Goal: Download file/media

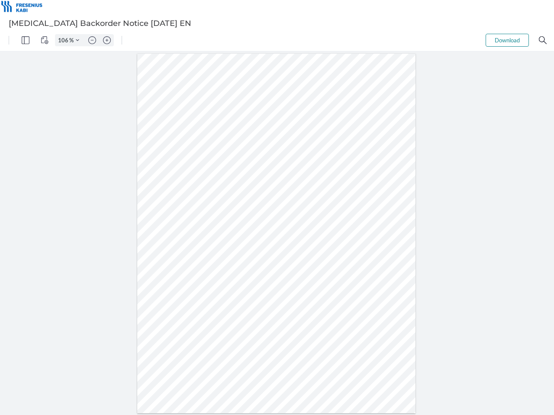
click at [26, 40] on img "Panel" at bounding box center [26, 40] width 8 height 8
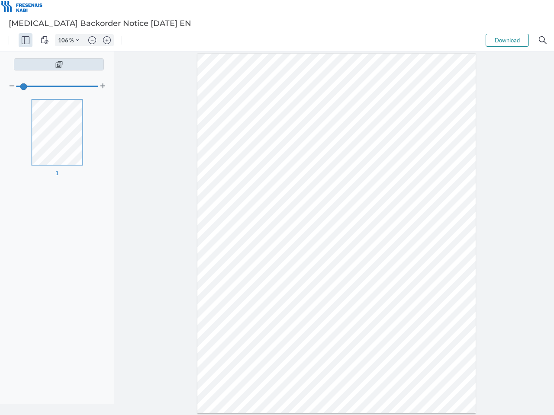
click at [45, 40] on img "View Controls" at bounding box center [45, 40] width 8 height 8
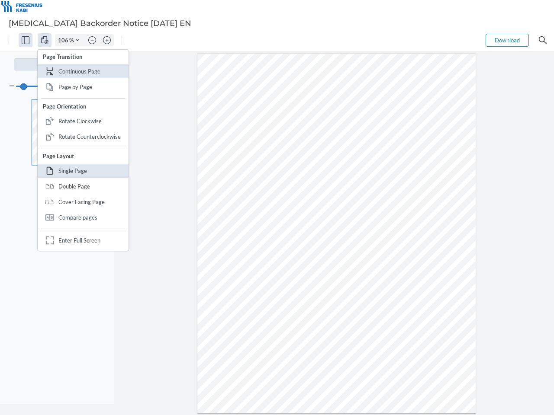
click at [64, 40] on input "106" at bounding box center [62, 40] width 14 height 8
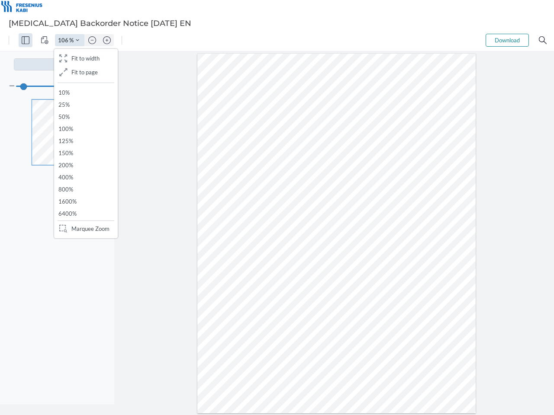
click at [77, 40] on img "Zoom Controls" at bounding box center [77, 40] width 3 height 3
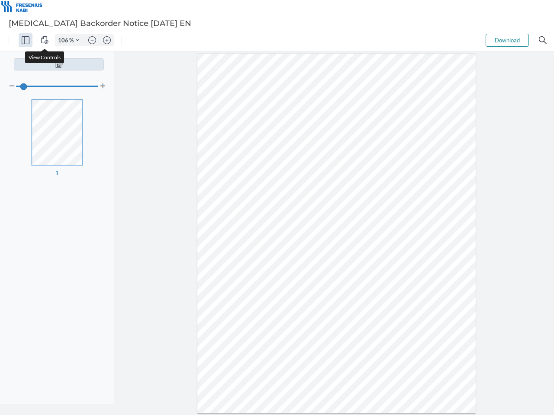
click at [92, 40] on img "Zoom out" at bounding box center [92, 40] width 8 height 8
click at [107, 40] on img "Zoom in" at bounding box center [107, 40] width 8 height 8
type input "106"
click at [507, 40] on button "Download" at bounding box center [507, 40] width 43 height 13
click at [543, 40] on img "Search" at bounding box center [543, 40] width 8 height 8
